Goal: Find contact information: Find contact information

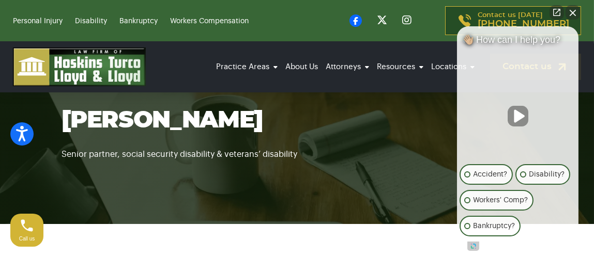
scroll to position [45, 0]
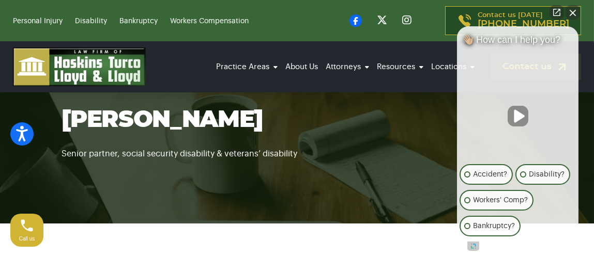
click at [576, 16] on button "Close Intaker Chat Widget" at bounding box center [573, 12] width 14 height 14
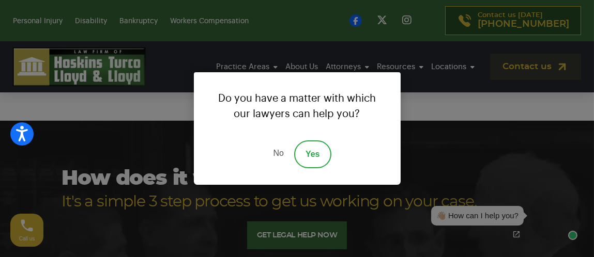
scroll to position [808, 0]
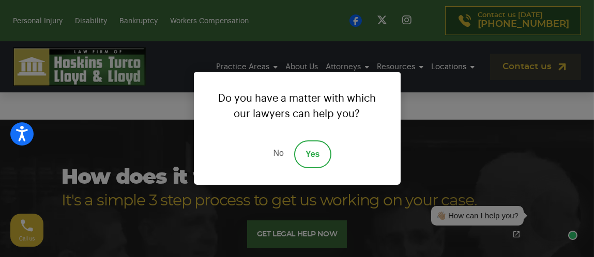
click at [278, 157] on link "No" at bounding box center [278, 155] width 31 height 28
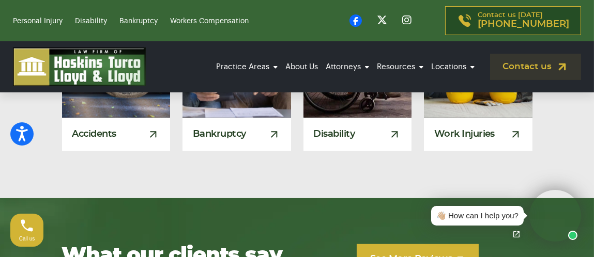
scroll to position [1397, 0]
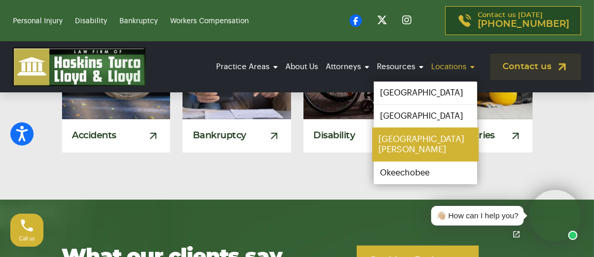
click at [421, 137] on link "[GEOGRAPHIC_DATA][PERSON_NAME]" at bounding box center [425, 145] width 107 height 34
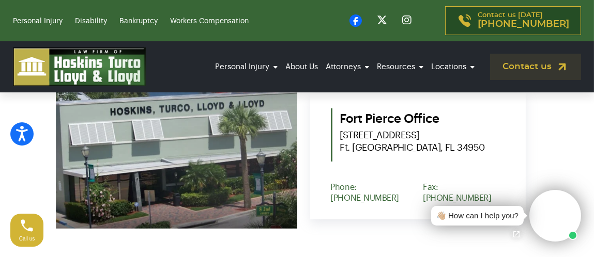
scroll to position [417, 0]
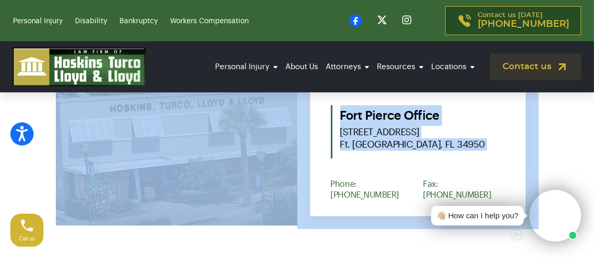
drag, startPoint x: 329, startPoint y: 204, endPoint x: 194, endPoint y: 249, distance: 142.2
click at [194, 249] on section "Contact our attorneys to discuss your case. Get a free consultation Our offices…" at bounding box center [297, 63] width 594 height 422
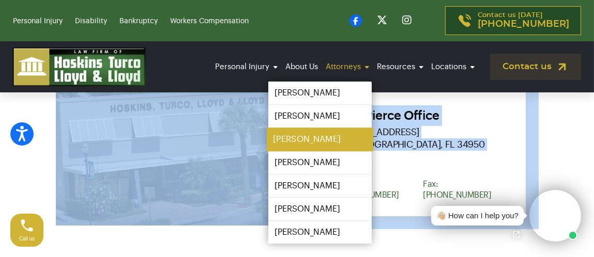
click at [367, 149] on link "[PERSON_NAME]" at bounding box center [320, 139] width 107 height 23
